Goal: Task Accomplishment & Management: Use online tool/utility

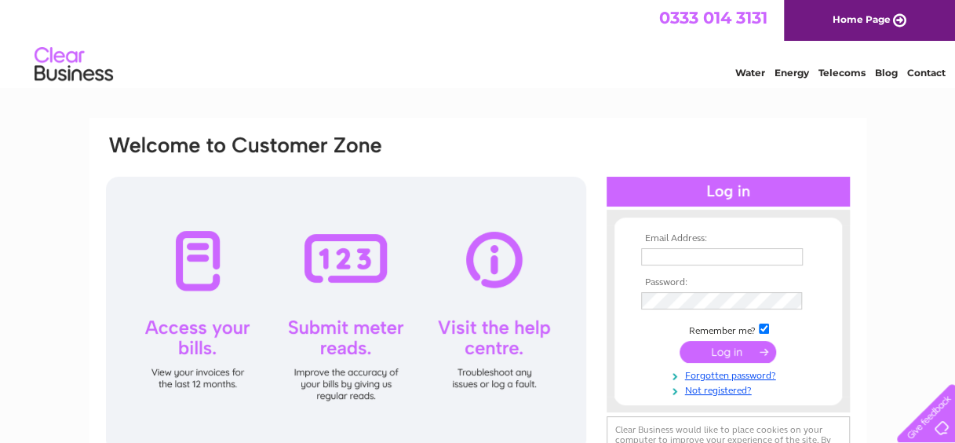
type input "[EMAIL_ADDRESS][DOMAIN_NAME]"
click at [720, 353] on input "submit" at bounding box center [728, 352] width 97 height 22
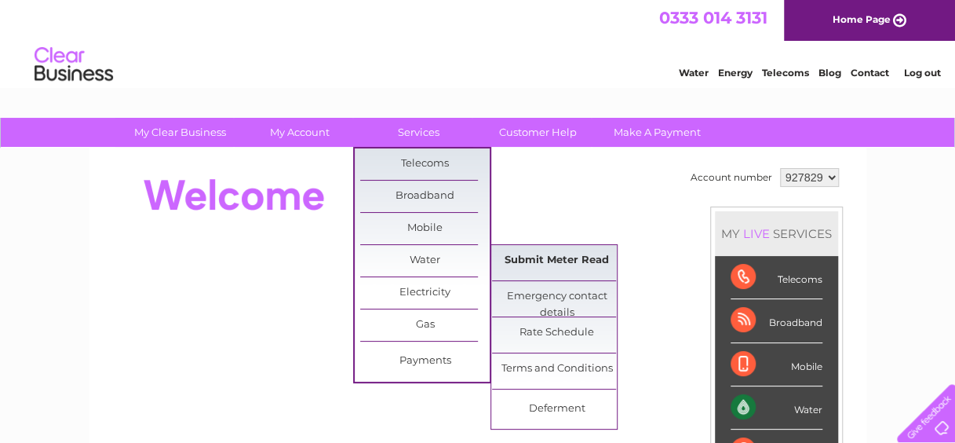
click at [552, 255] on link "Submit Meter Read" at bounding box center [556, 260] width 129 height 31
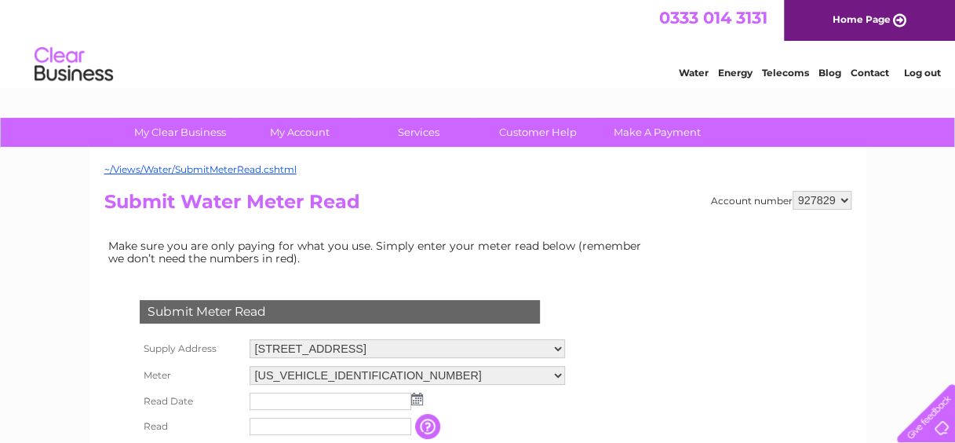
click at [418, 397] on img at bounding box center [417, 398] width 12 height 13
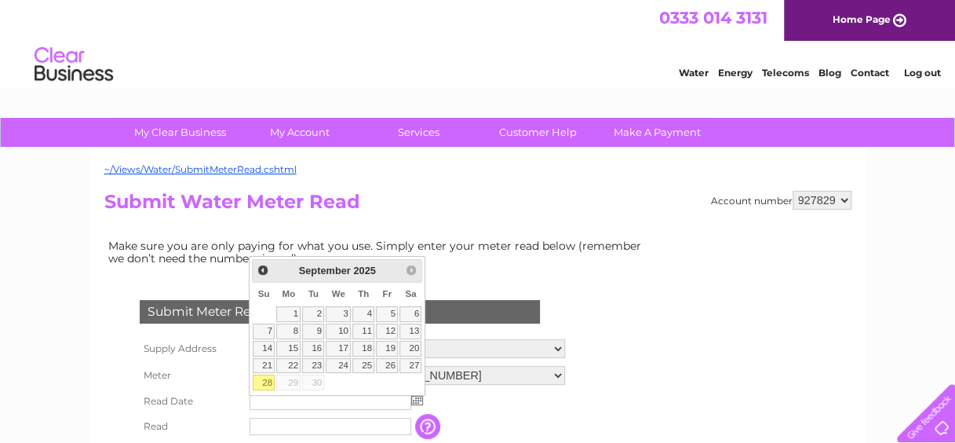
click at [265, 377] on link "28" at bounding box center [264, 382] width 22 height 16
type input "2025/09/28"
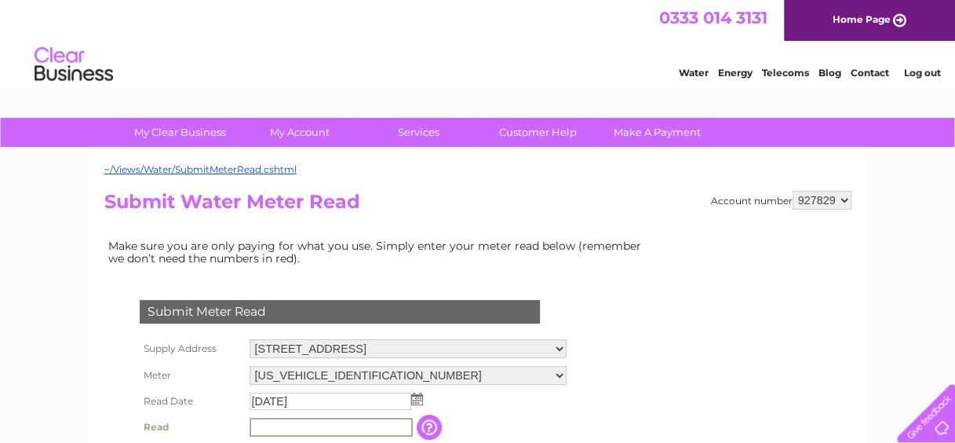
click at [304, 424] on input "text" at bounding box center [331, 426] width 163 height 19
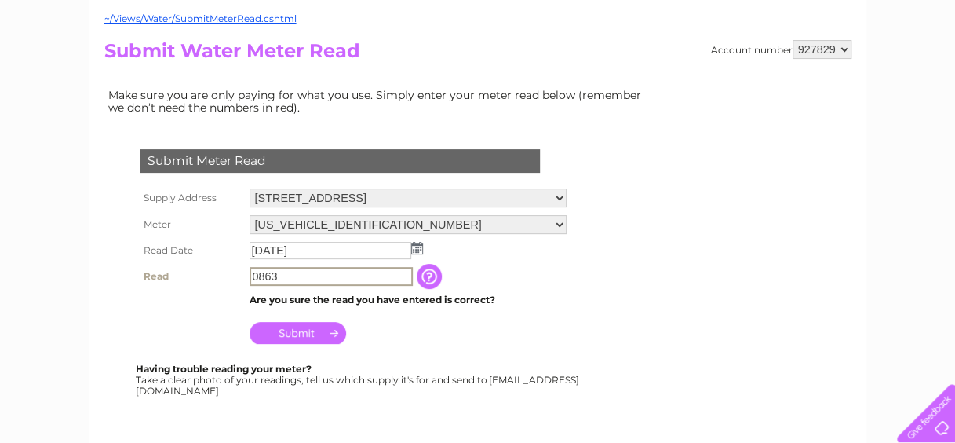
scroll to position [152, 0]
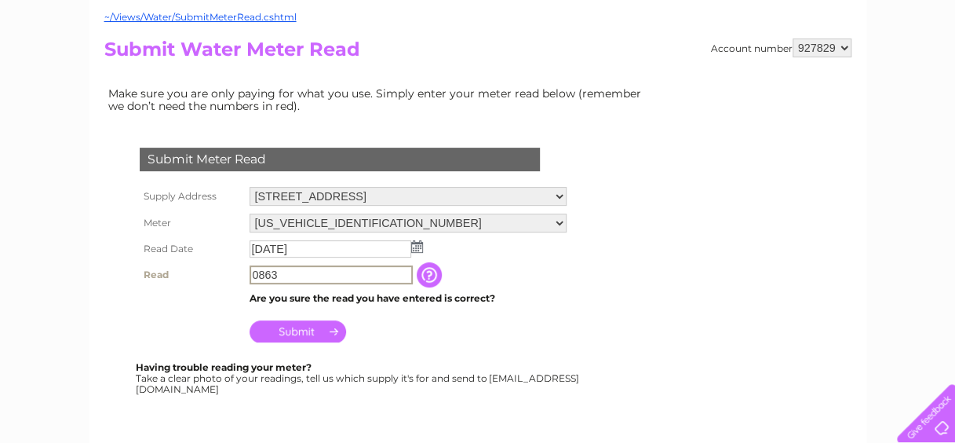
type input "0863"
click at [309, 326] on input "Submit" at bounding box center [298, 330] width 97 height 22
